Goal: Task Accomplishment & Management: Use online tool/utility

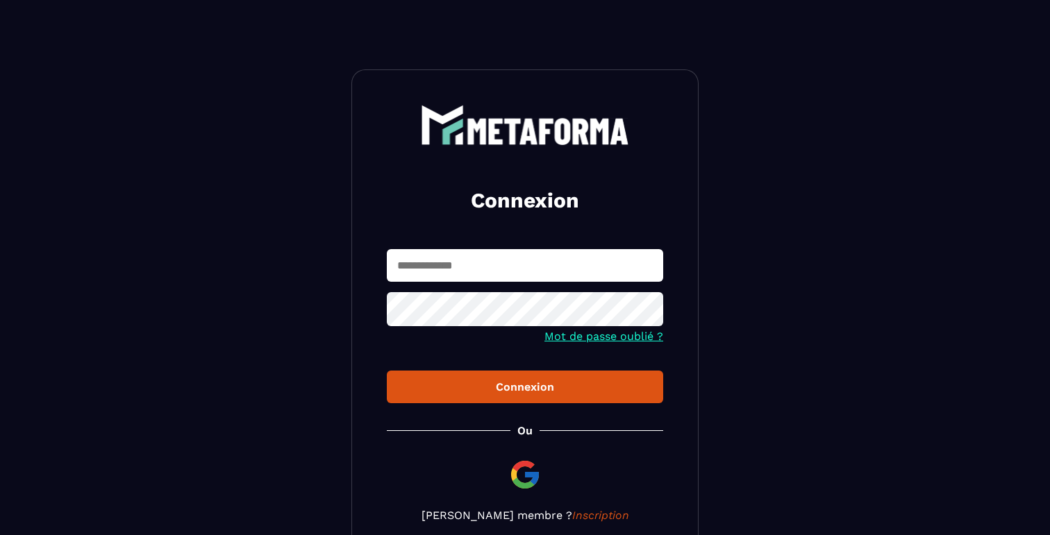
type input "**********"
click at [558, 402] on button "Connexion" at bounding box center [525, 387] width 276 height 33
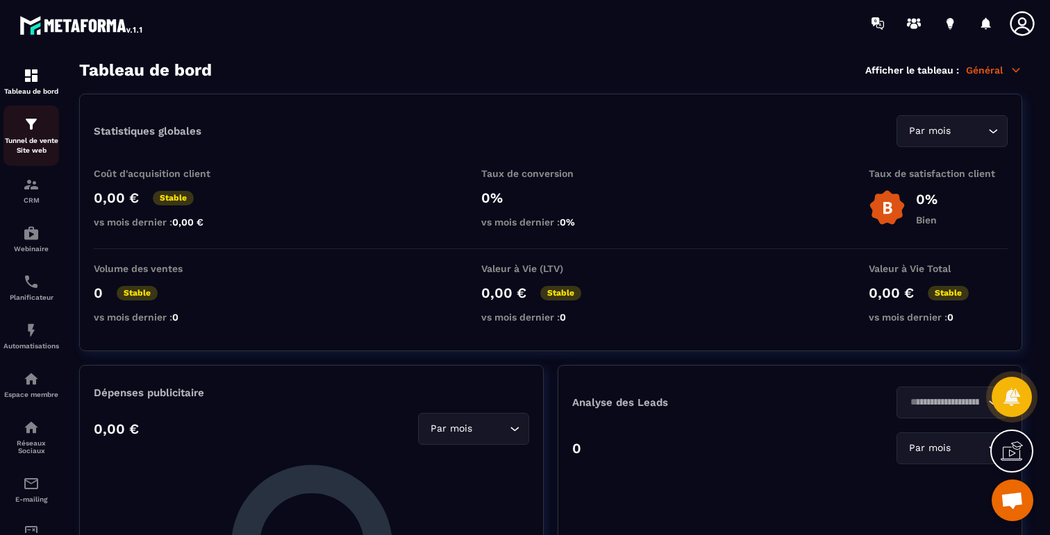
click at [33, 134] on div "Tunnel de vente Site web" at bounding box center [31, 136] width 56 height 40
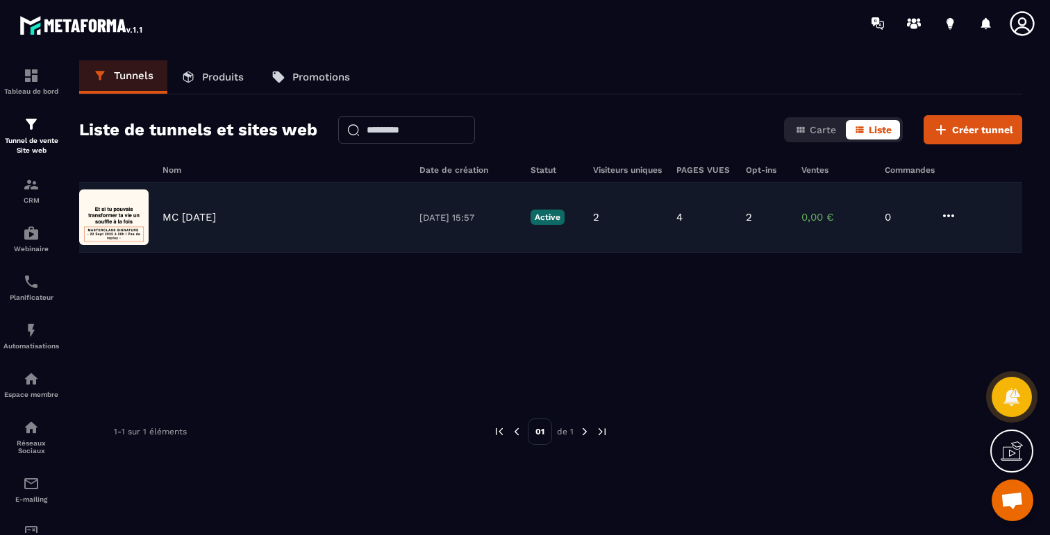
click at [194, 217] on p "MC [DATE]" at bounding box center [188, 217] width 53 height 12
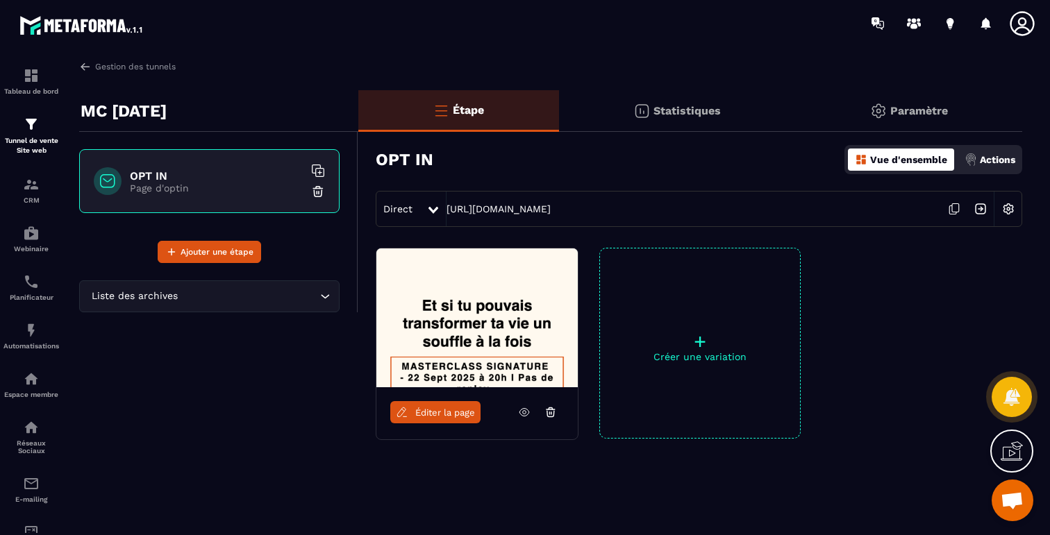
click at [528, 410] on icon at bounding box center [524, 412] width 12 height 12
click at [455, 417] on span "Éditer la page" at bounding box center [445, 413] width 60 height 10
